Goal: Task Accomplishment & Management: Manage account settings

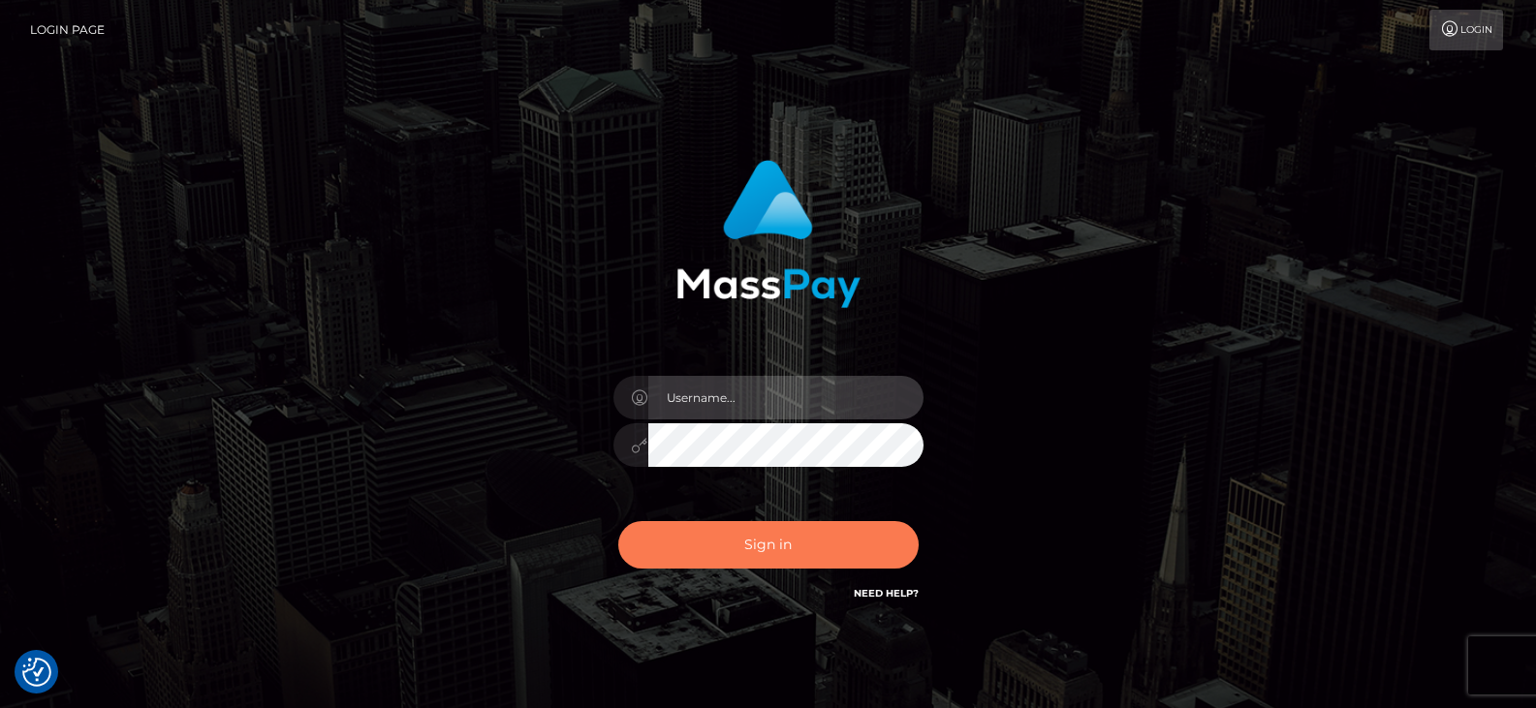
type input "greg.great"
click at [774, 548] on button "Sign in" at bounding box center [768, 544] width 300 height 47
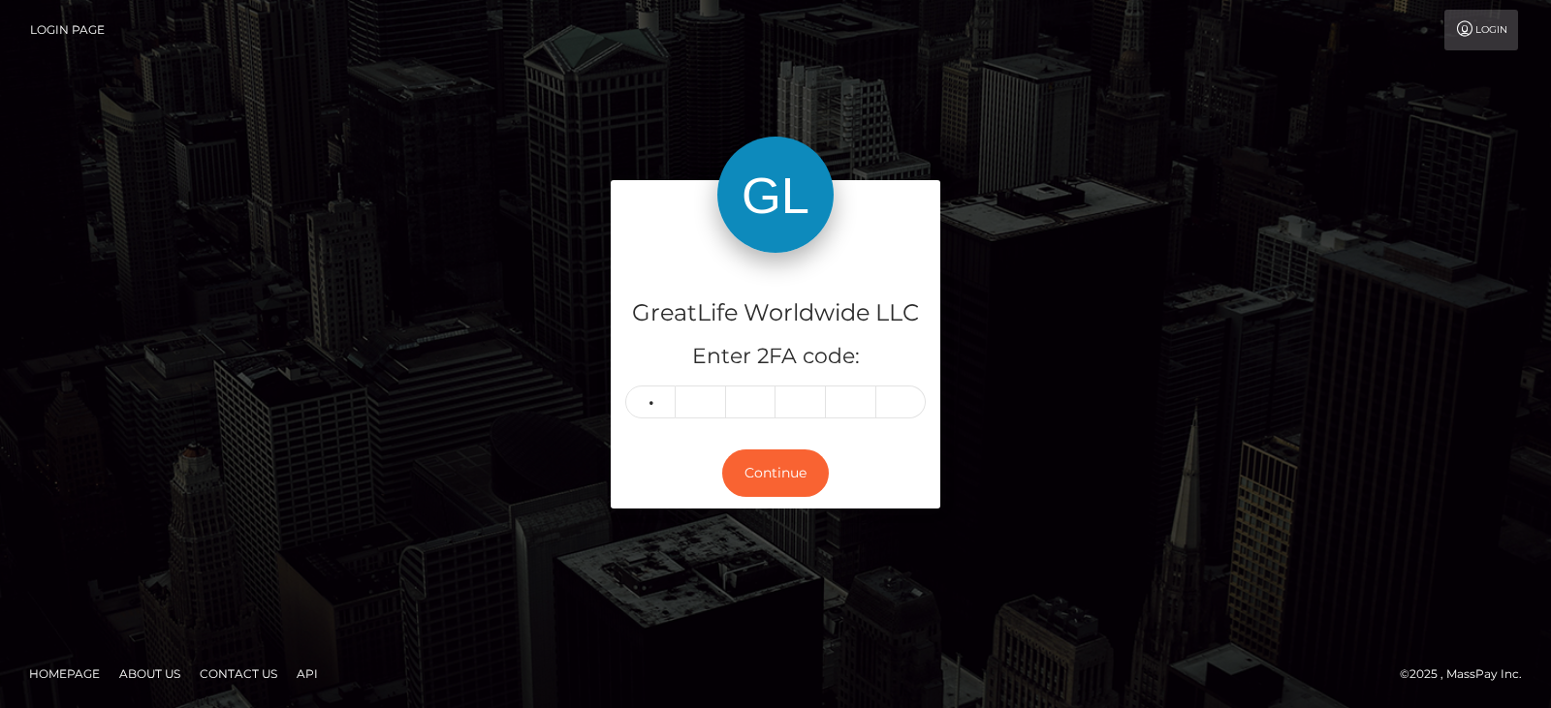
type input "6"
type input "5"
type input "6"
type input "8"
type input "7"
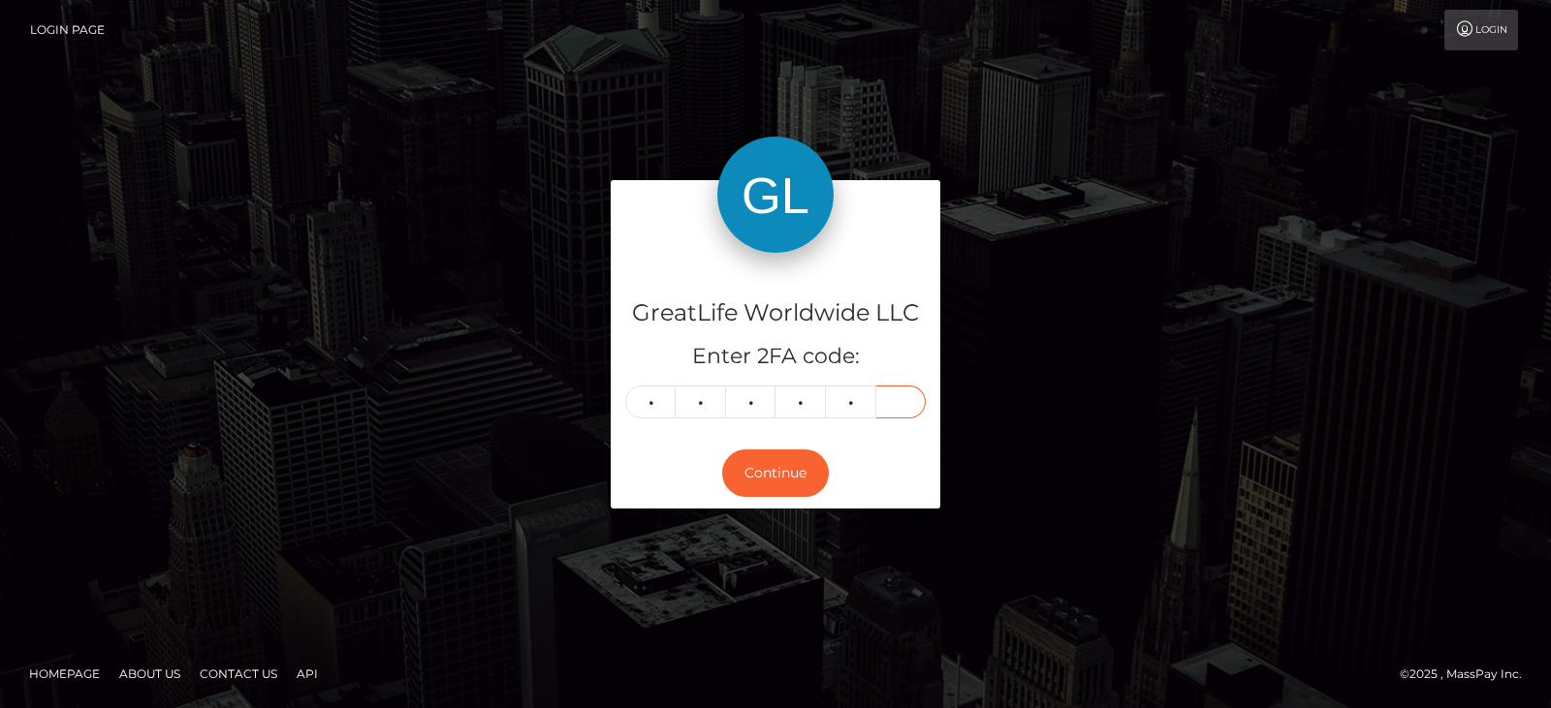
type input "7"
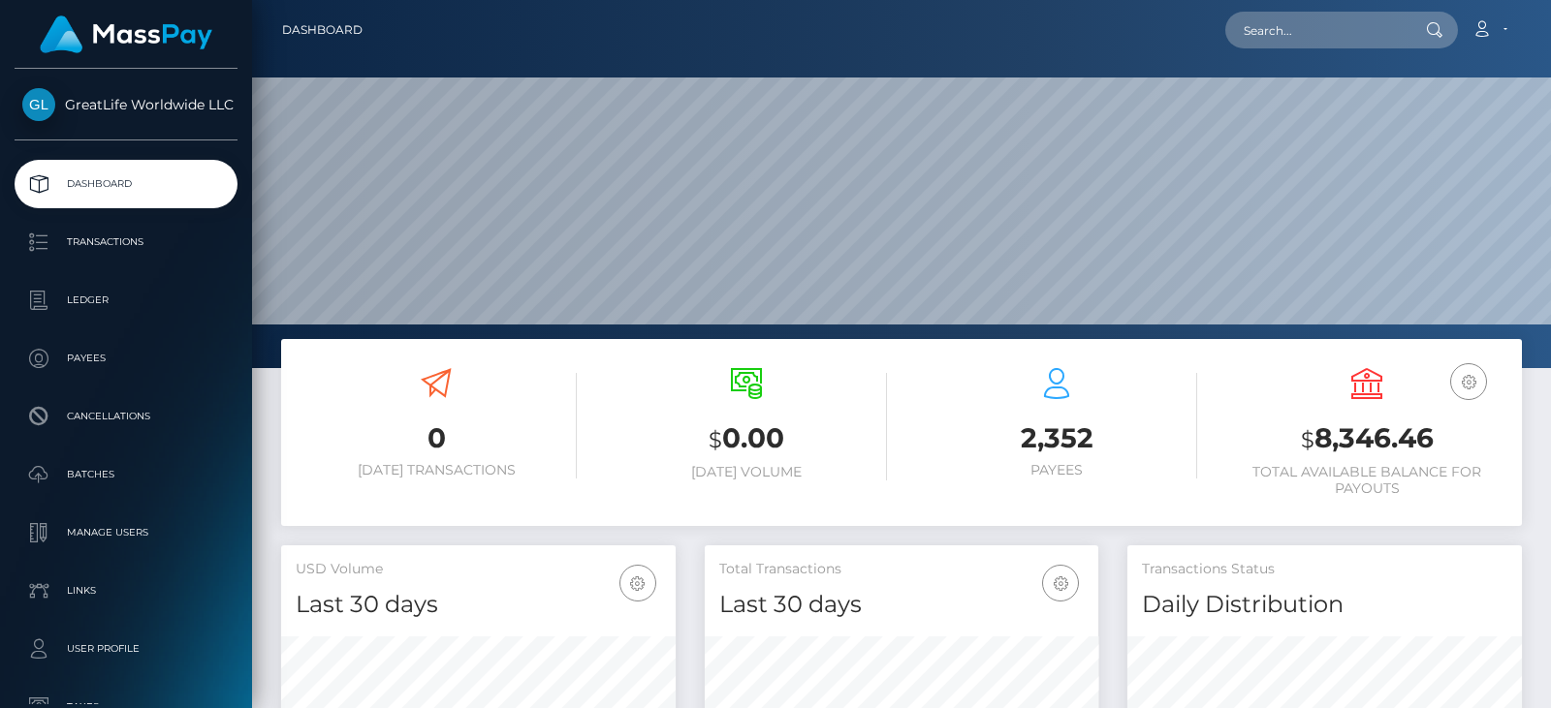
scroll to position [344, 393]
click at [1506, 28] on link "Account" at bounding box center [1488, 30] width 57 height 41
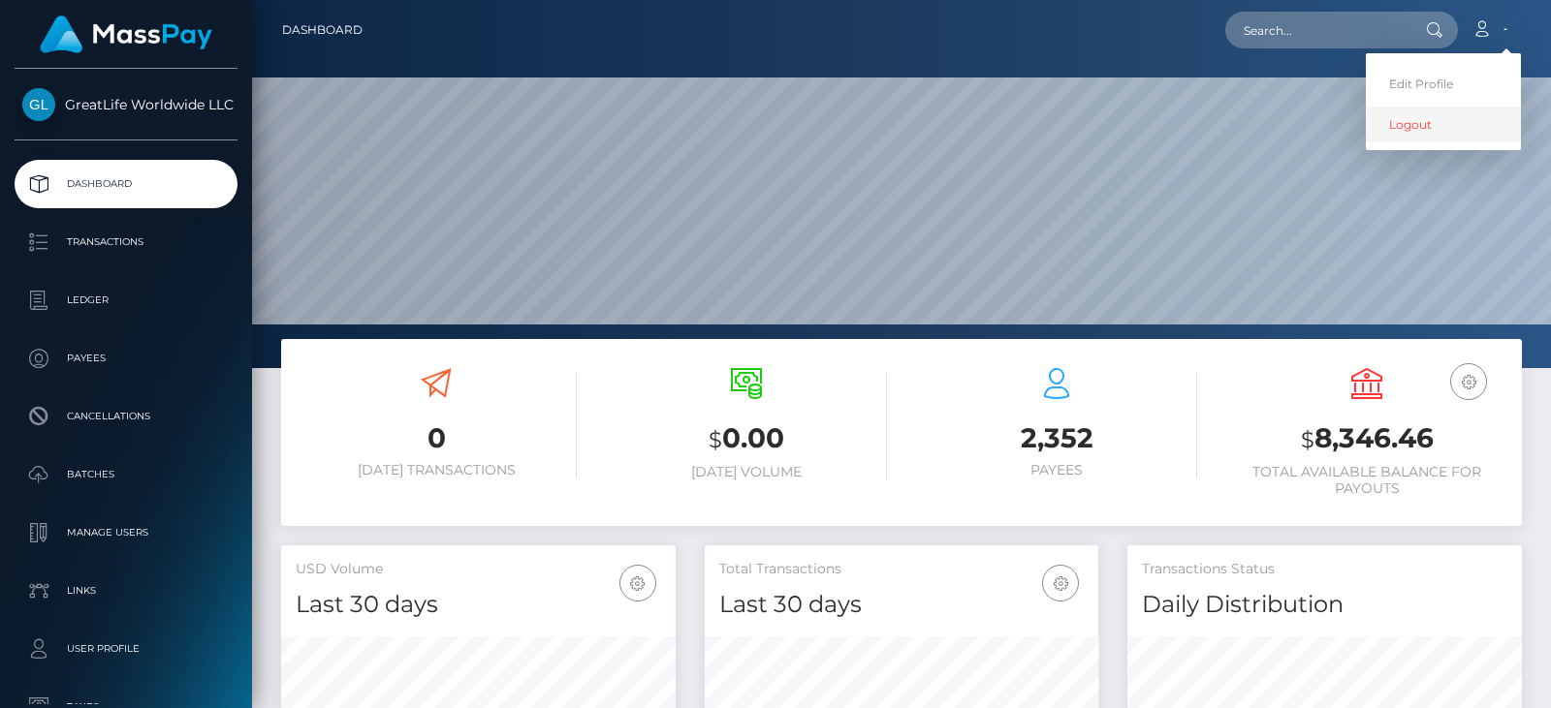
click at [1400, 129] on link "Logout" at bounding box center [1442, 125] width 155 height 36
